Goal: Use online tool/utility: Utilize a website feature to perform a specific function

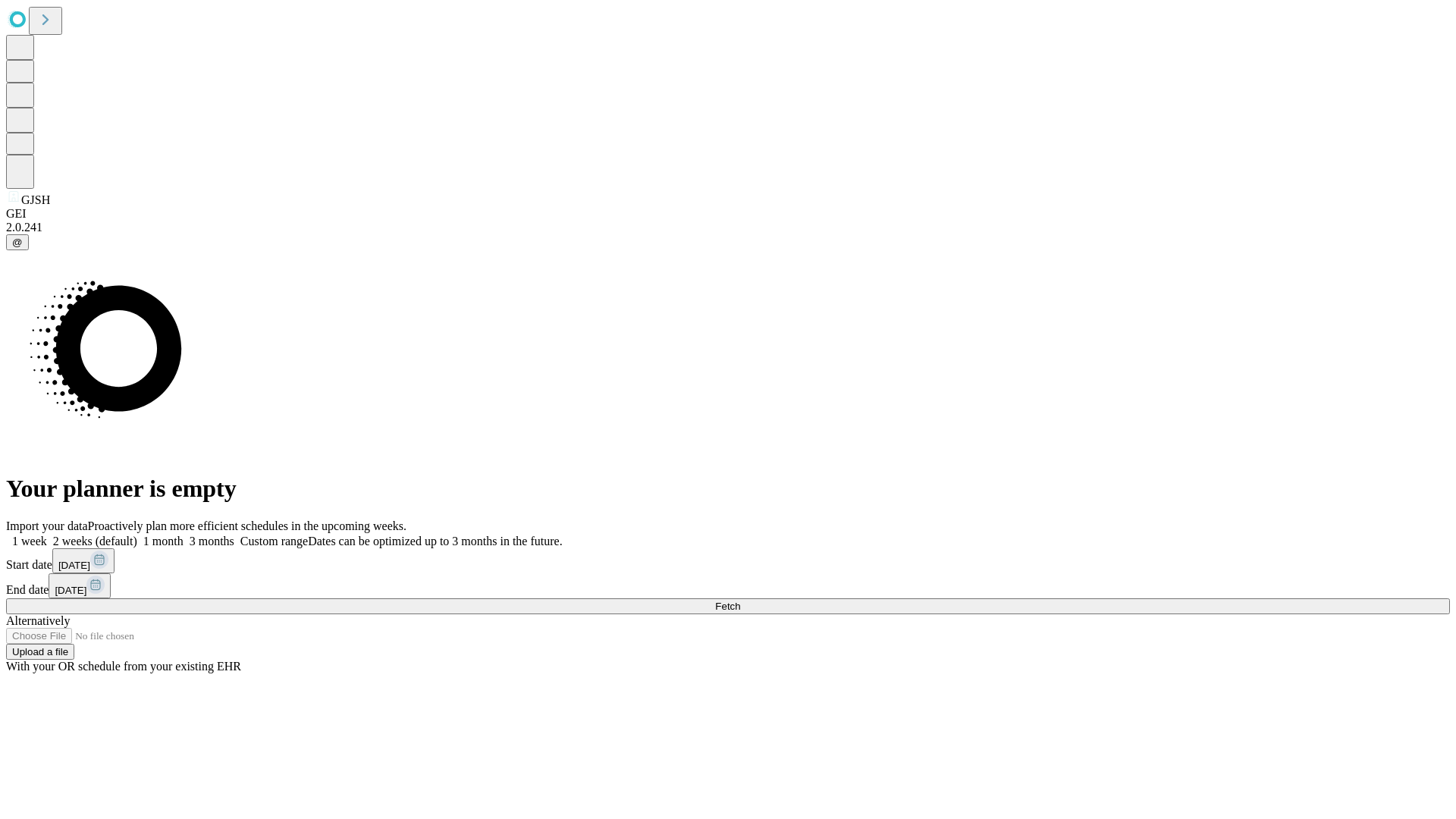
click at [740, 601] on span "Fetch" at bounding box center [727, 606] width 25 height 11
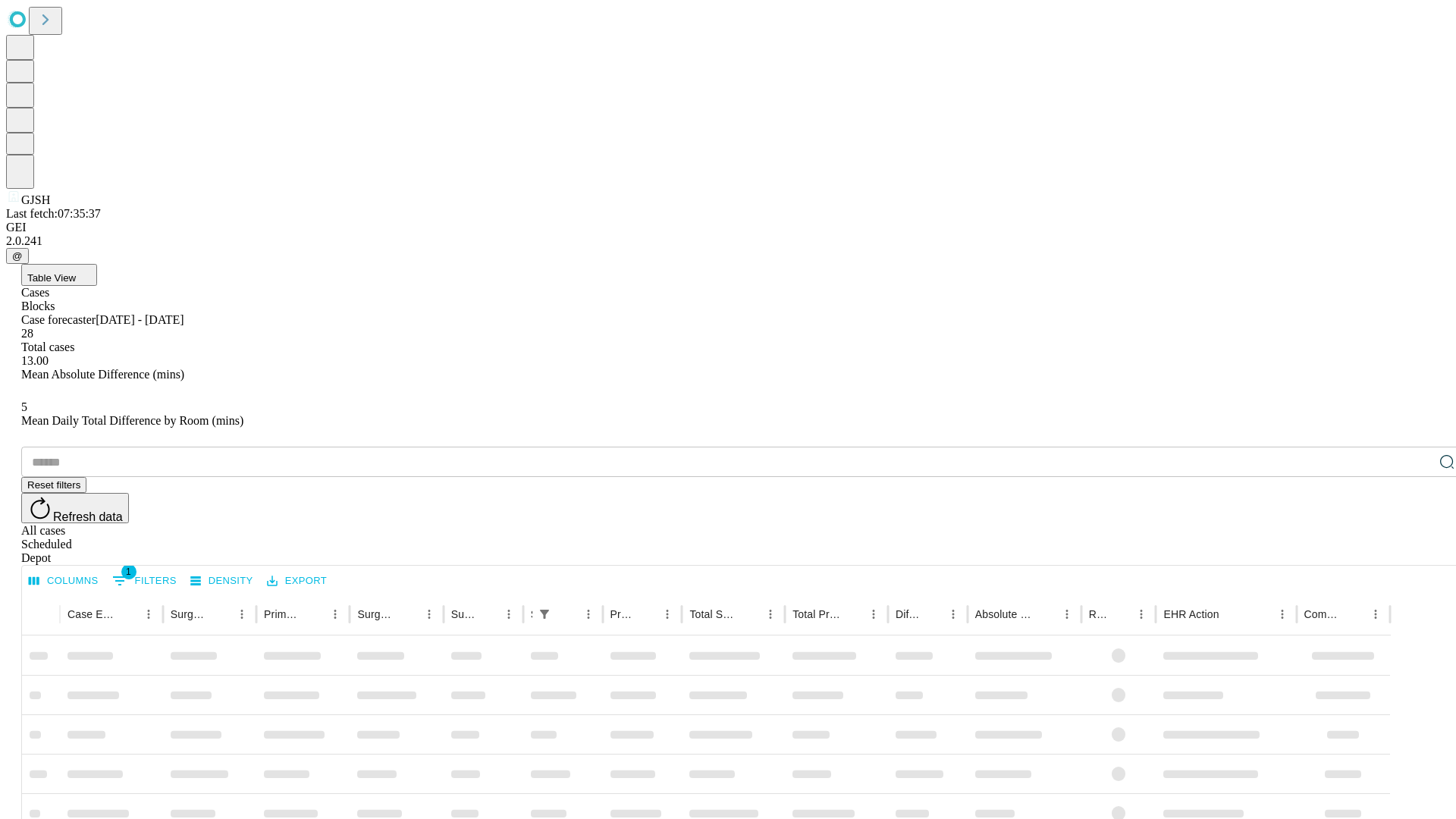
click at [76, 272] on span "Table View" at bounding box center [51, 278] width 48 height 11
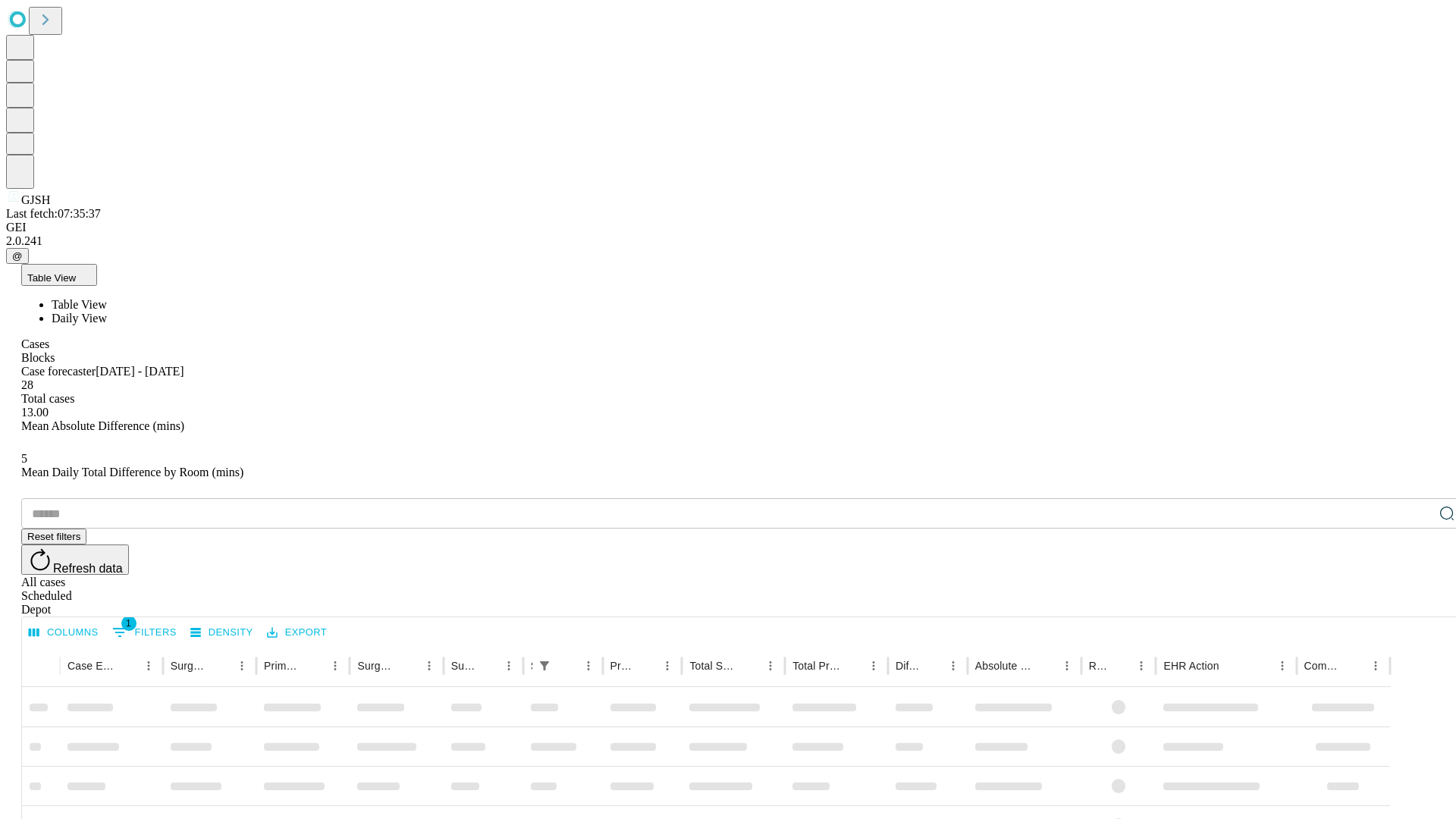
click at [107, 311] on span "Daily View" at bounding box center [79, 318] width 55 height 13
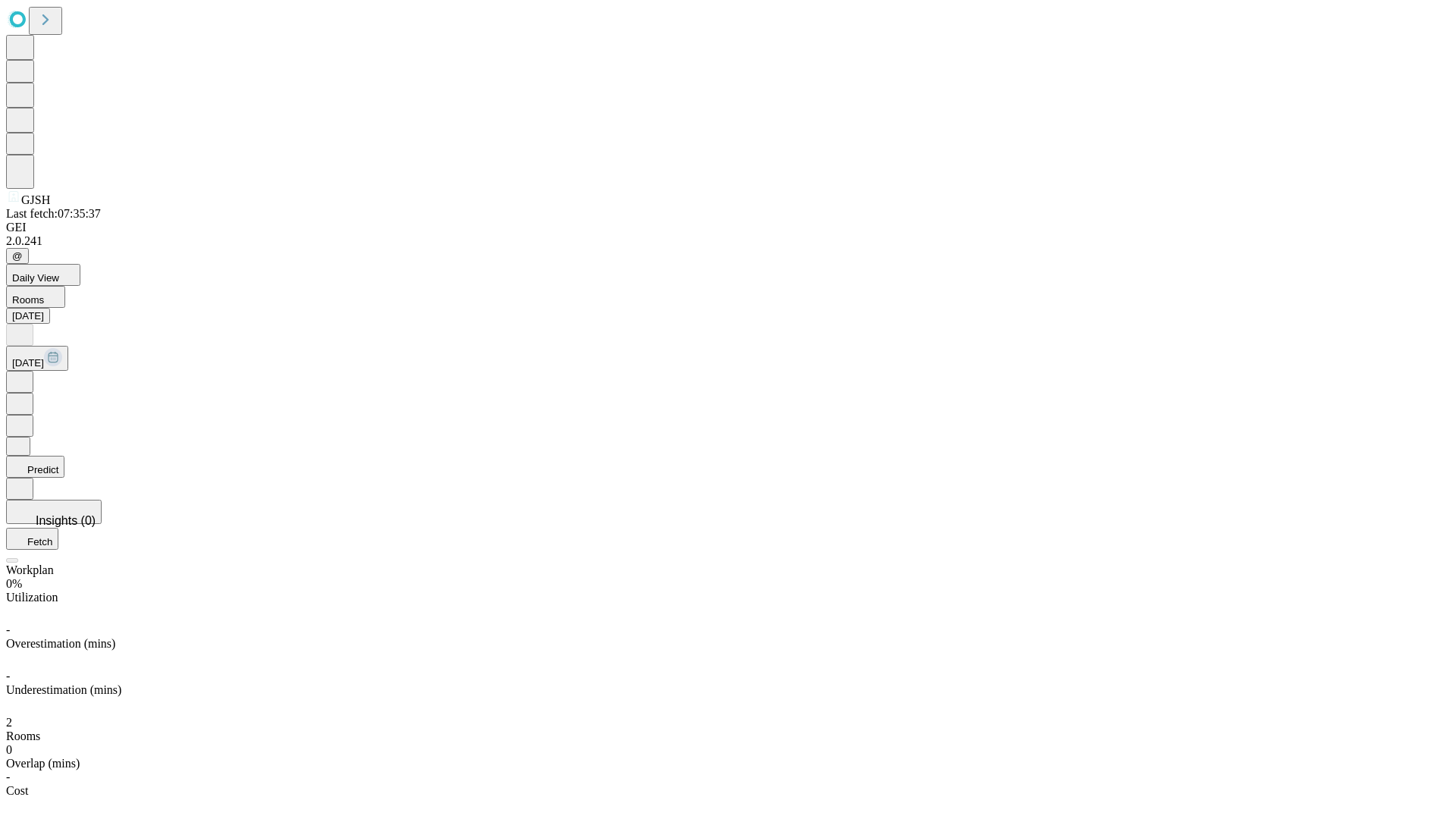
click at [64, 456] on button "Predict" at bounding box center [35, 466] width 59 height 22
